Goal: Check status: Check status

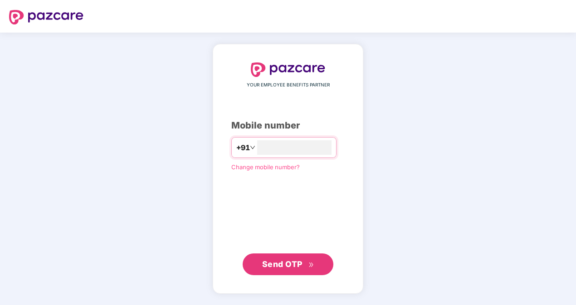
type input "**********"
click at [307, 262] on span "Send OTP" at bounding box center [288, 264] width 52 height 13
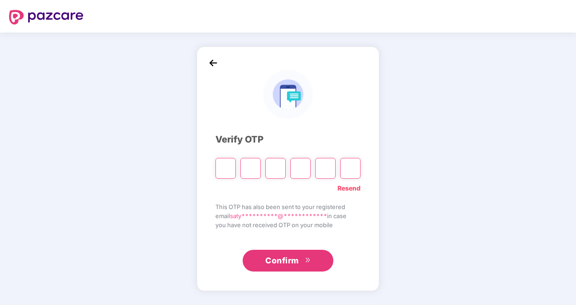
type input "*"
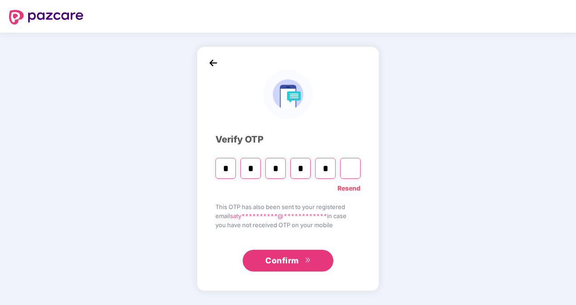
type input "*"
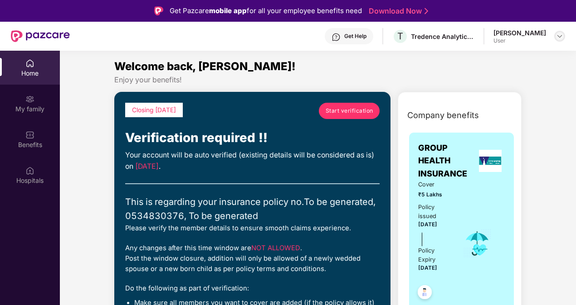
click at [557, 36] on img at bounding box center [559, 36] width 7 height 7
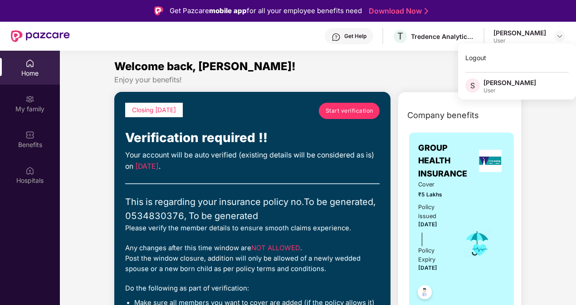
click at [497, 86] on div "[PERSON_NAME]" at bounding box center [509, 82] width 53 height 9
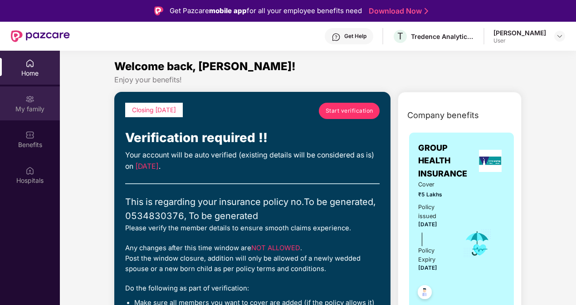
click at [25, 105] on div "My family" at bounding box center [30, 109] width 60 height 9
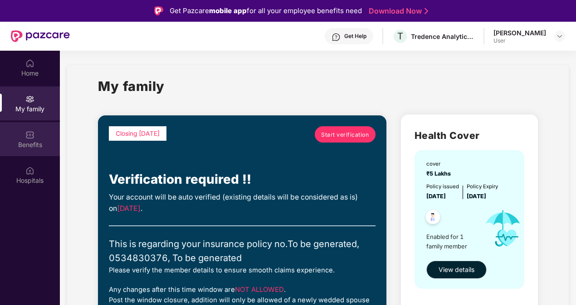
click at [34, 135] on div "Benefits" at bounding box center [30, 139] width 60 height 34
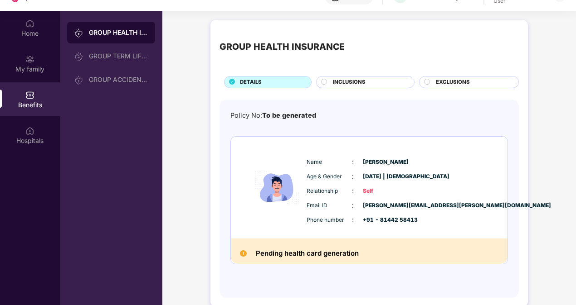
click at [329, 80] on div "INCLUSIONS" at bounding box center [368, 83] width 81 height 10
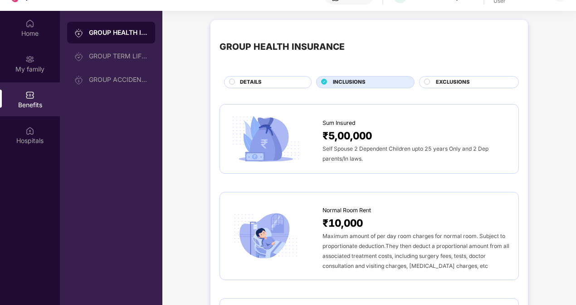
click at [454, 80] on span "EXCLUSIONS" at bounding box center [453, 82] width 34 height 8
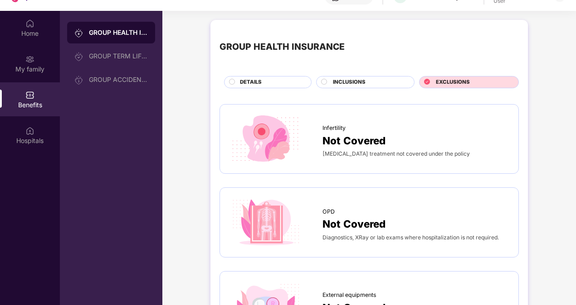
click at [232, 81] on circle at bounding box center [231, 81] width 5 height 5
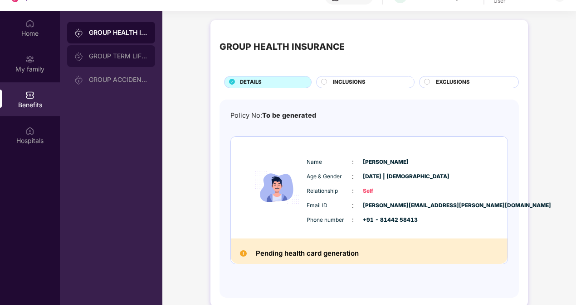
click at [105, 58] on div "GROUP TERM LIFE INSURANCE" at bounding box center [118, 56] width 59 height 7
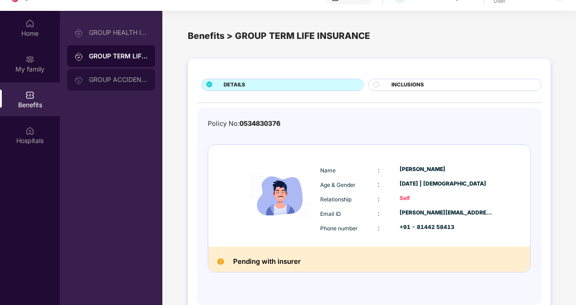
click at [110, 78] on div "GROUP ACCIDENTAL INSURANCE" at bounding box center [118, 79] width 59 height 7
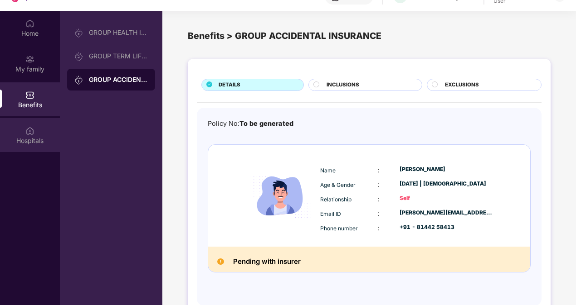
click at [18, 143] on div "Hospitals" at bounding box center [30, 140] width 60 height 9
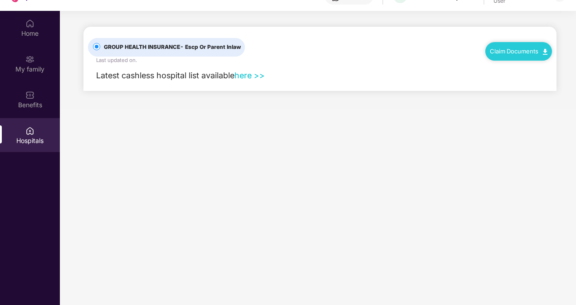
click at [250, 76] on link "here >>" at bounding box center [249, 76] width 30 height 10
click at [516, 48] on link "Claim Documents" at bounding box center [518, 51] width 58 height 7
click at [352, 134] on main "GROUP HEALTH INSURANCE - Escp Or Parent Inlaw Last updated on . Claim Documents…" at bounding box center [318, 163] width 516 height 305
